Goal: Check status: Check status

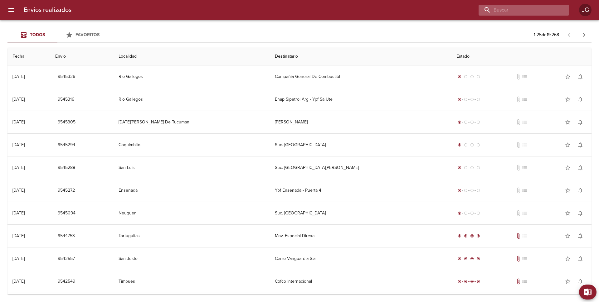
click at [523, 10] on input "buscar" at bounding box center [518, 10] width 80 height 11
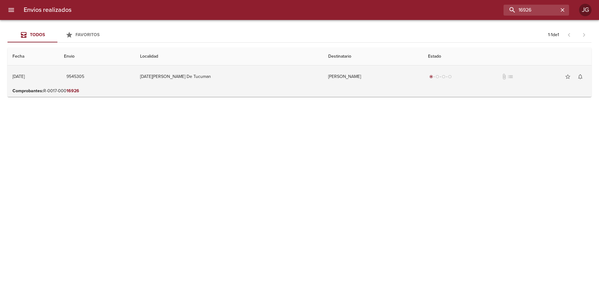
click at [228, 84] on td "[DATE][PERSON_NAME] De Tucuman" at bounding box center [229, 76] width 188 height 22
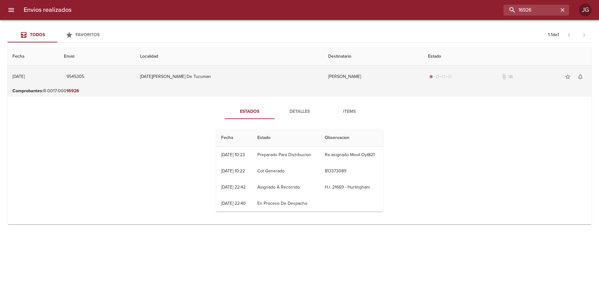
click at [423, 83] on td "radio_button_checked radio_button_unchecked radio_button_unchecked radio_button…" at bounding box center [507, 76] width 168 height 22
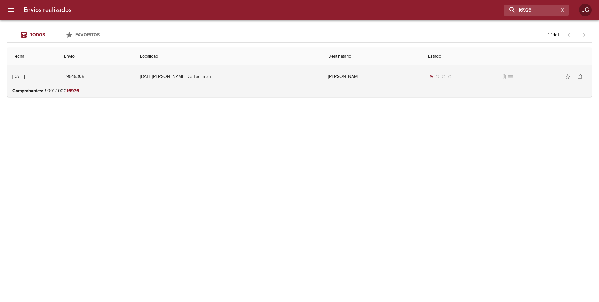
click at [323, 83] on td "[PERSON_NAME]" at bounding box center [373, 76] width 100 height 22
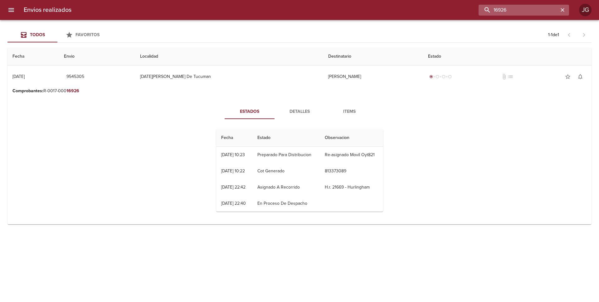
drag, startPoint x: 533, startPoint y: 8, endPoint x: 505, endPoint y: 9, distance: 28.1
click at [505, 9] on input "16926" at bounding box center [518, 10] width 80 height 11
type input "16920"
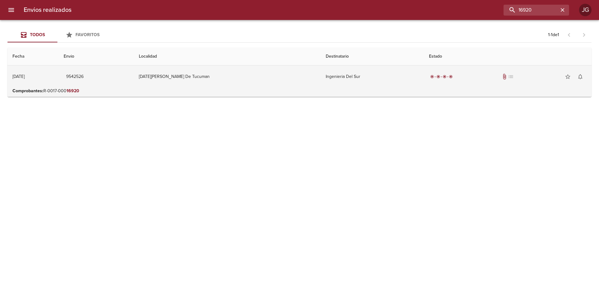
click at [293, 87] on td "[DATE][PERSON_NAME] De Tucuman" at bounding box center [227, 76] width 187 height 22
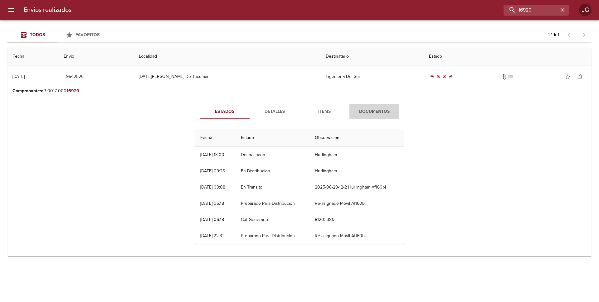
click at [366, 111] on span "Documentos" at bounding box center [374, 112] width 42 height 8
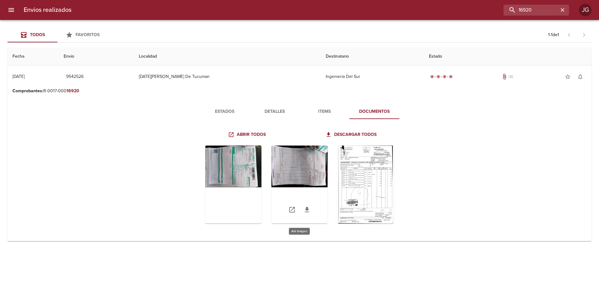
click at [283, 173] on div "Tabla de envíos del cliente" at bounding box center [299, 185] width 56 height 78
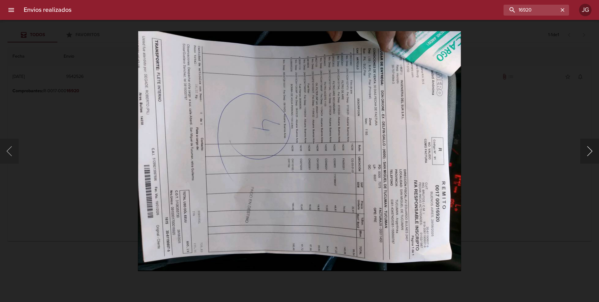
click at [590, 152] on button "Siguiente" at bounding box center [589, 151] width 19 height 25
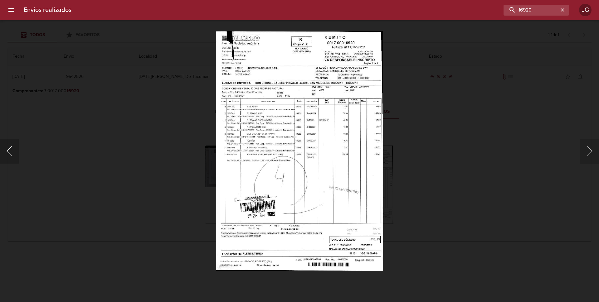
click at [10, 150] on button "Anterior" at bounding box center [9, 151] width 19 height 25
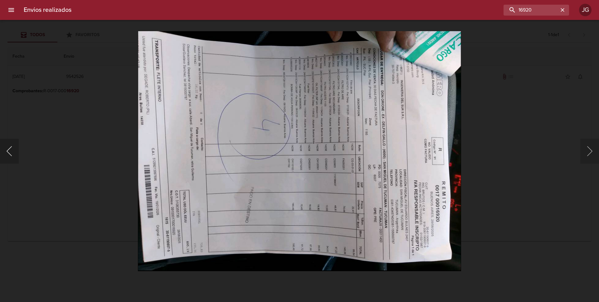
click at [10, 150] on button "Anterior" at bounding box center [9, 151] width 19 height 25
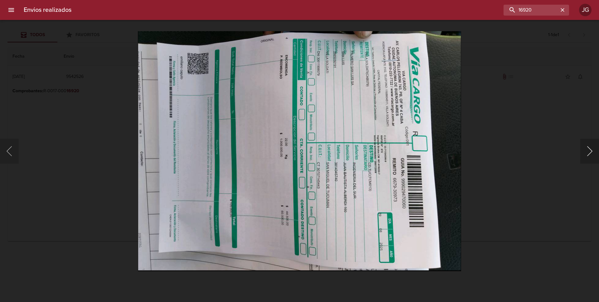
click at [584, 155] on button "Siguiente" at bounding box center [589, 151] width 19 height 25
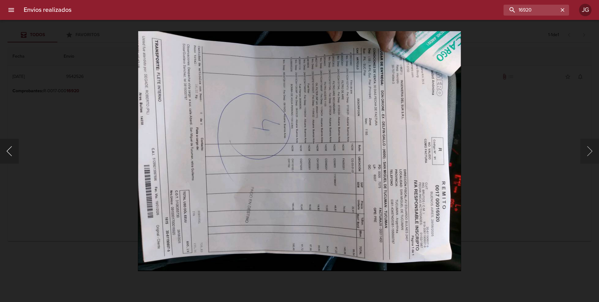
click at [7, 154] on button "Anterior" at bounding box center [9, 151] width 19 height 25
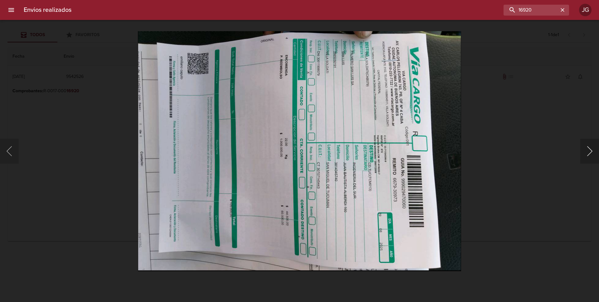
click at [595, 151] on button "Siguiente" at bounding box center [589, 151] width 19 height 25
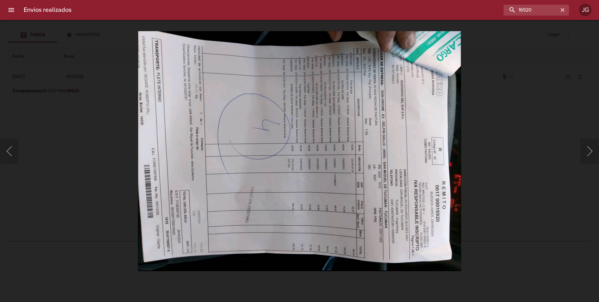
click at [6, 150] on div at bounding box center [3, 151] width 6 height 302
click at [8, 151] on button "Anterior" at bounding box center [9, 151] width 19 height 25
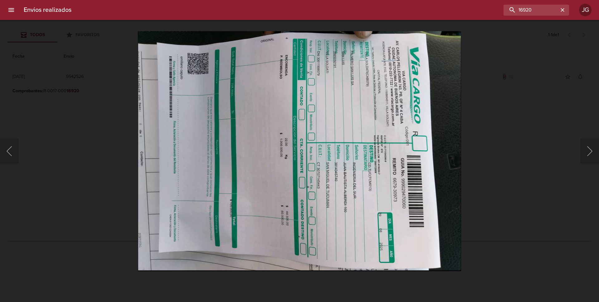
click at [43, 75] on div "Lightbox" at bounding box center [299, 151] width 599 height 302
